Goal: Information Seeking & Learning: Learn about a topic

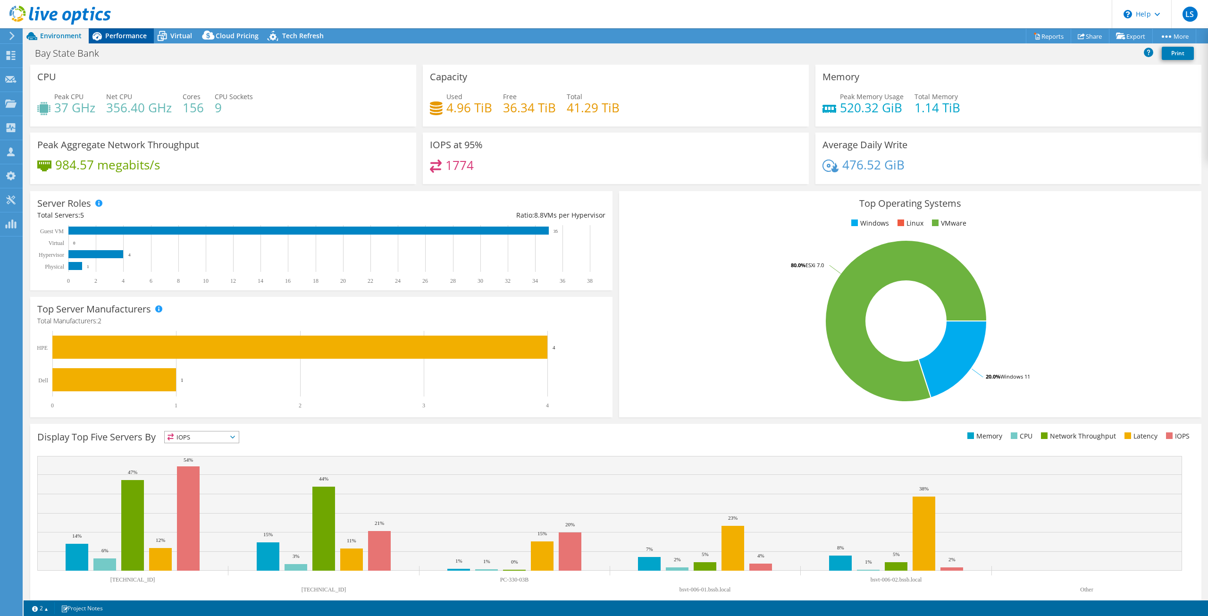
click at [116, 40] on div "Performance" at bounding box center [121, 35] width 65 height 15
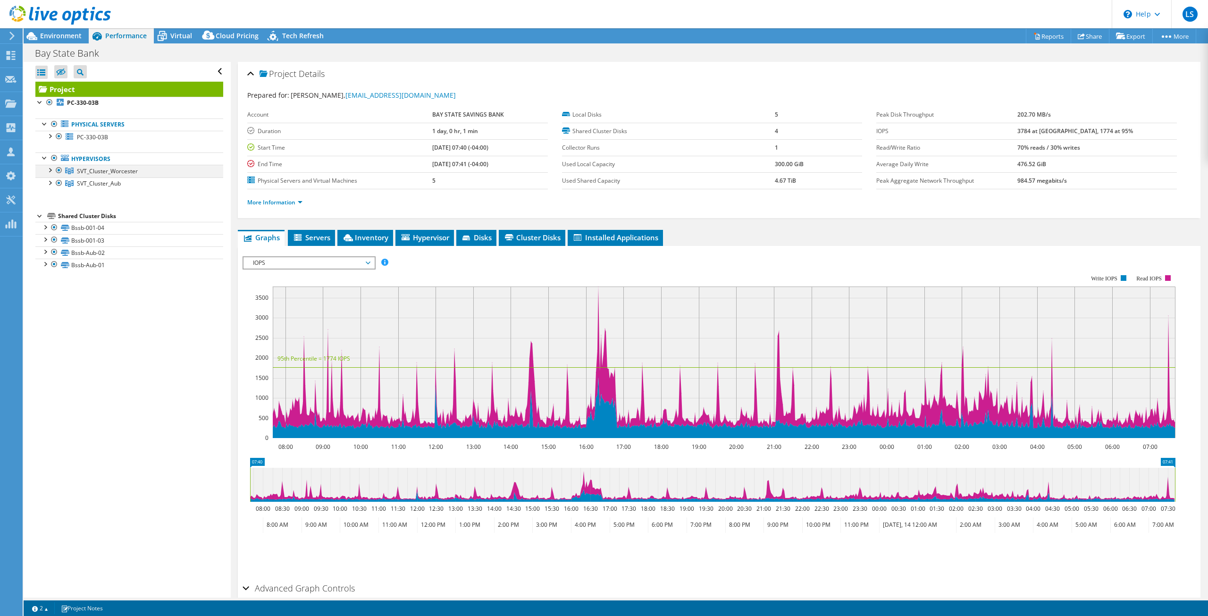
click at [49, 172] on div at bounding box center [49, 169] width 9 height 9
click at [51, 209] on div at bounding box center [49, 206] width 9 height 9
click at [50, 136] on div at bounding box center [49, 135] width 9 height 9
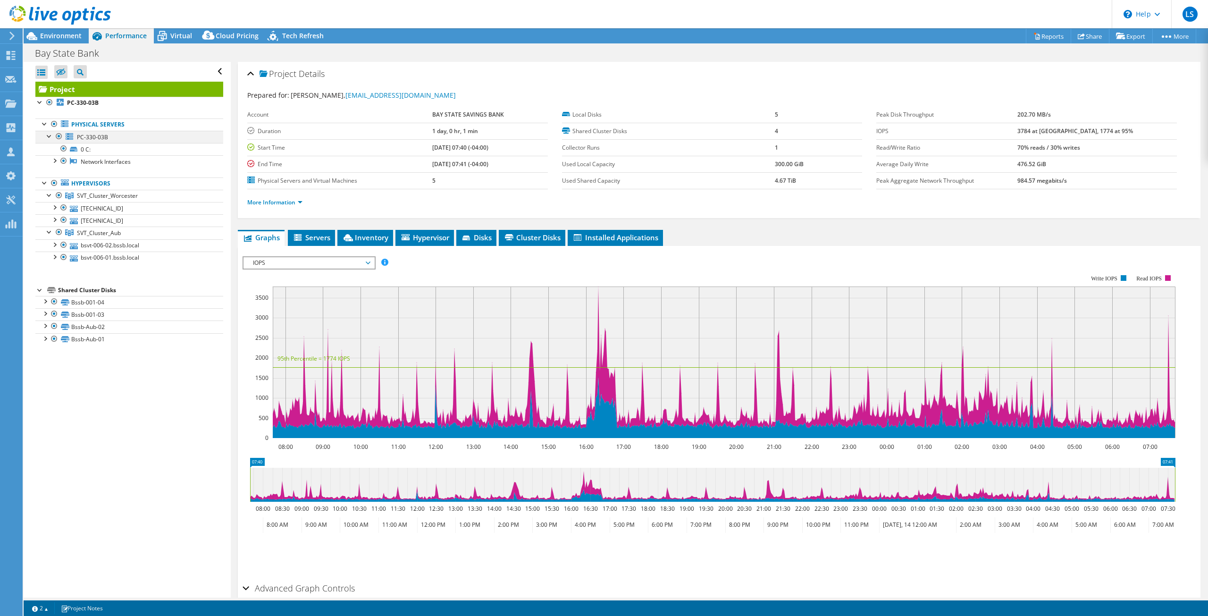
click at [50, 136] on div at bounding box center [49, 135] width 9 height 9
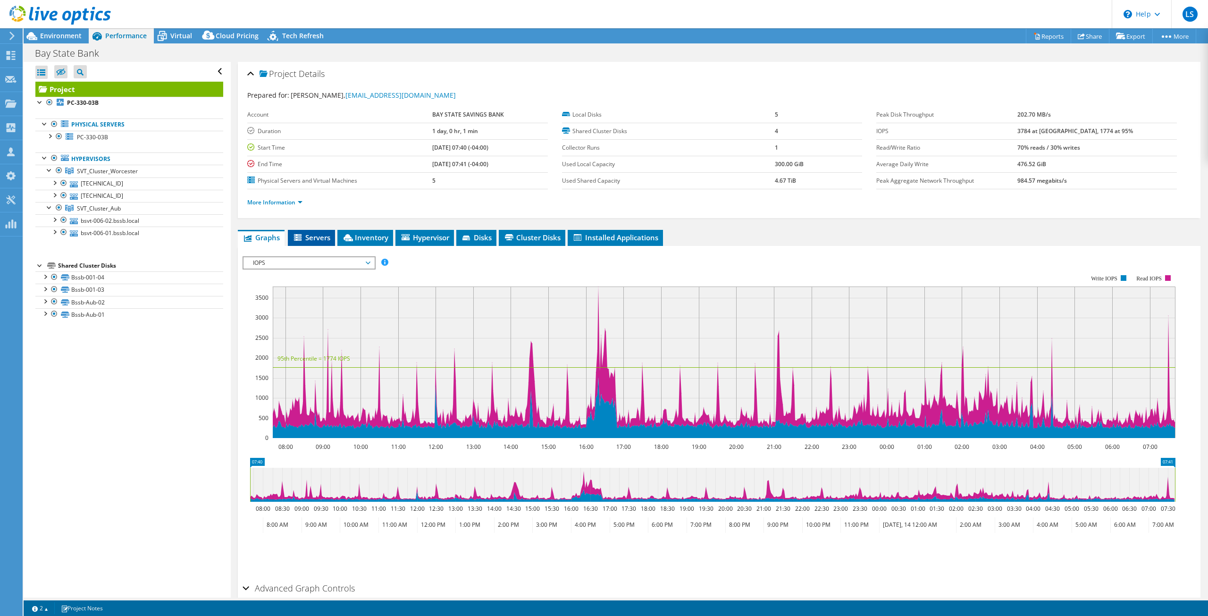
click at [321, 235] on span "Servers" at bounding box center [312, 237] width 38 height 9
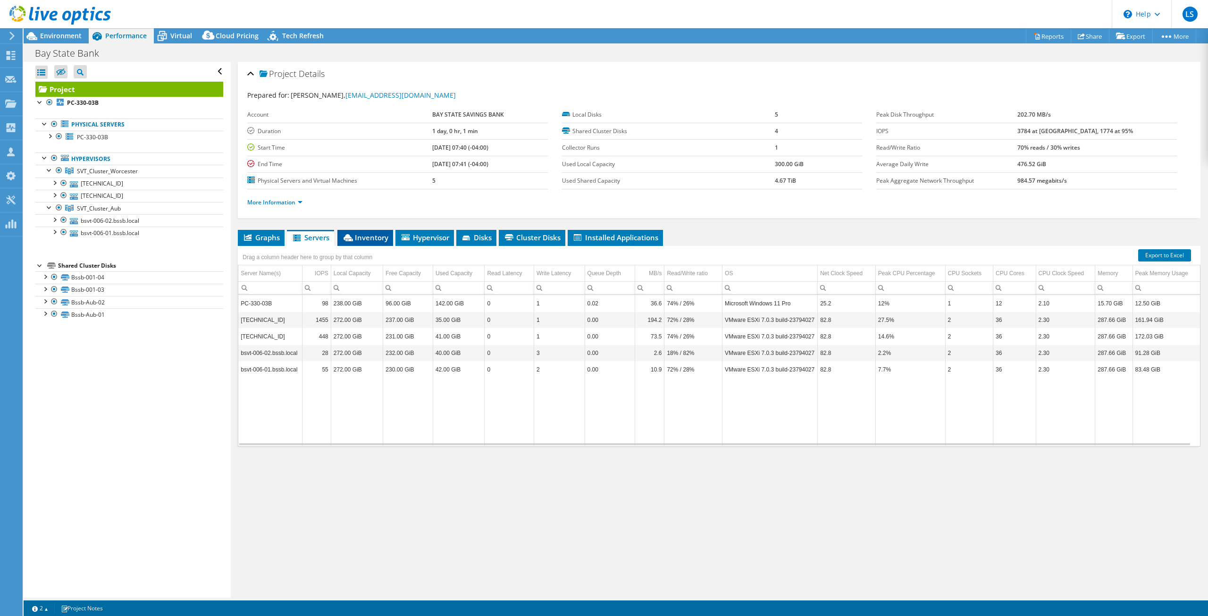
click at [377, 240] on span "Inventory" at bounding box center [365, 237] width 46 height 9
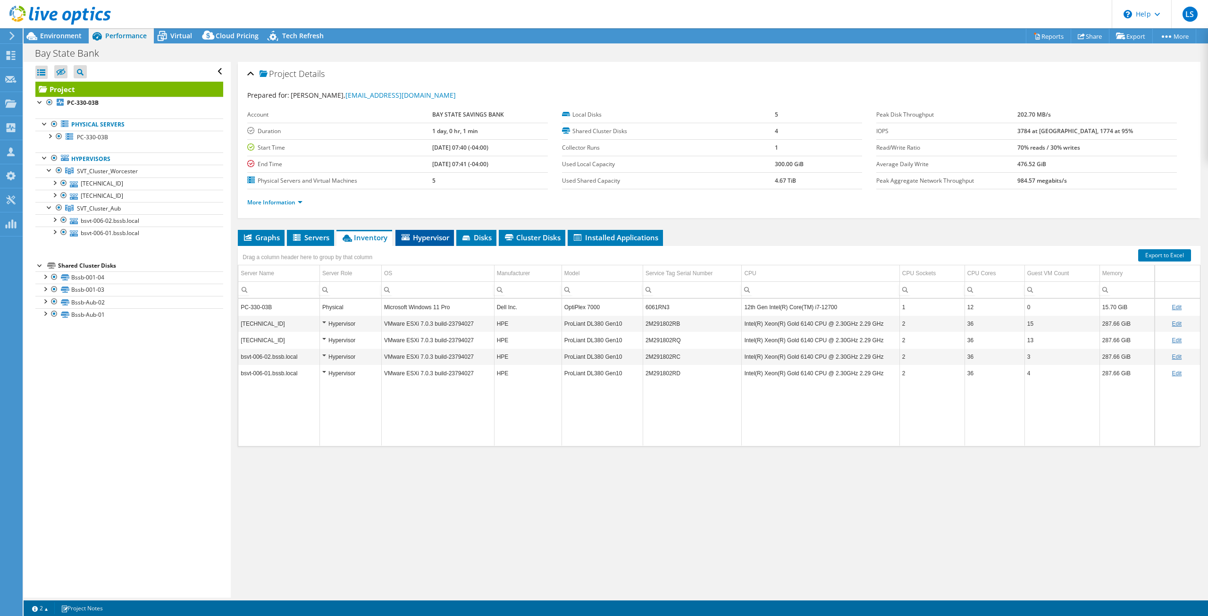
click at [431, 239] on span "Hypervisor" at bounding box center [424, 237] width 49 height 9
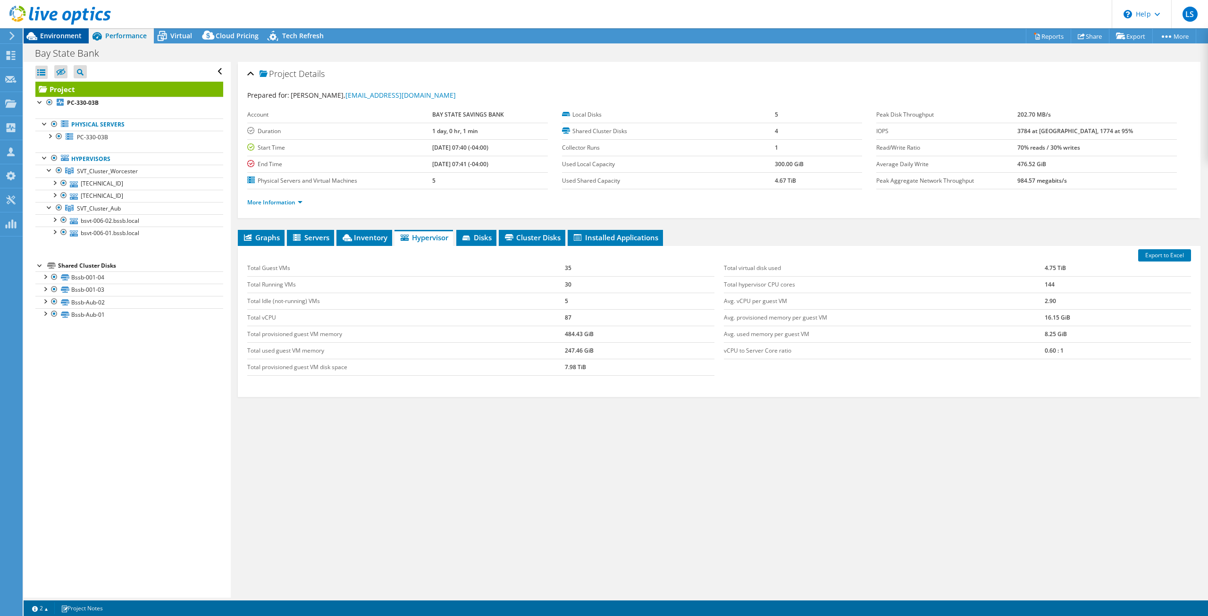
drag, startPoint x: 61, startPoint y: 37, endPoint x: 102, endPoint y: 37, distance: 41.1
click at [61, 37] on span "Environment" at bounding box center [61, 35] width 42 height 9
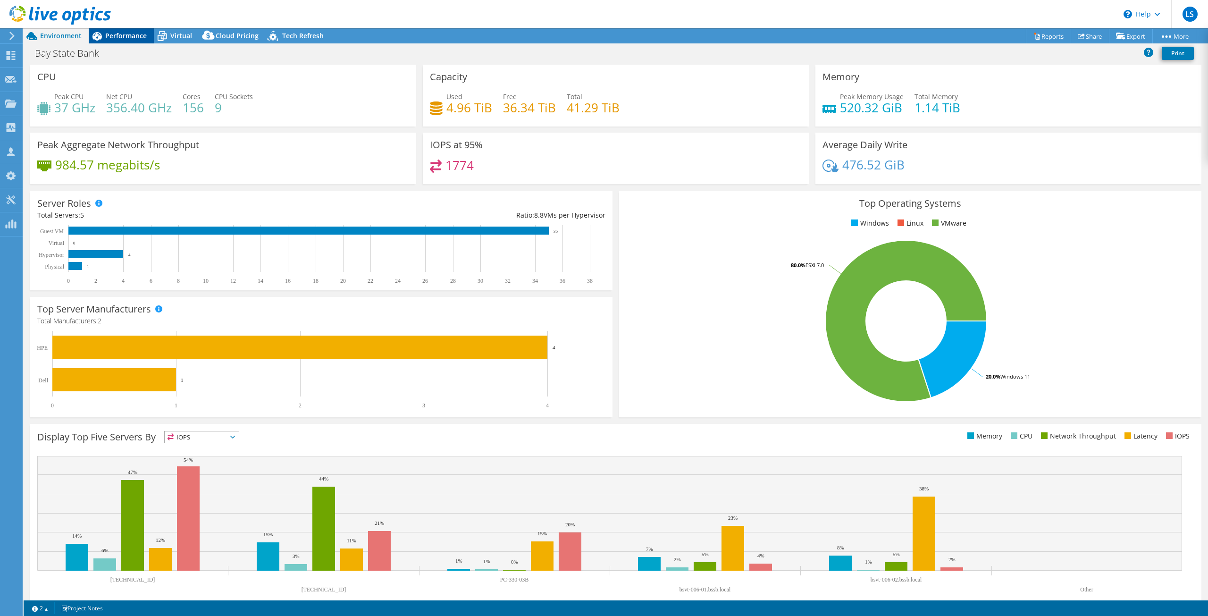
click at [129, 38] on span "Performance" at bounding box center [126, 35] width 42 height 9
